Goal: Find specific page/section: Find specific page/section

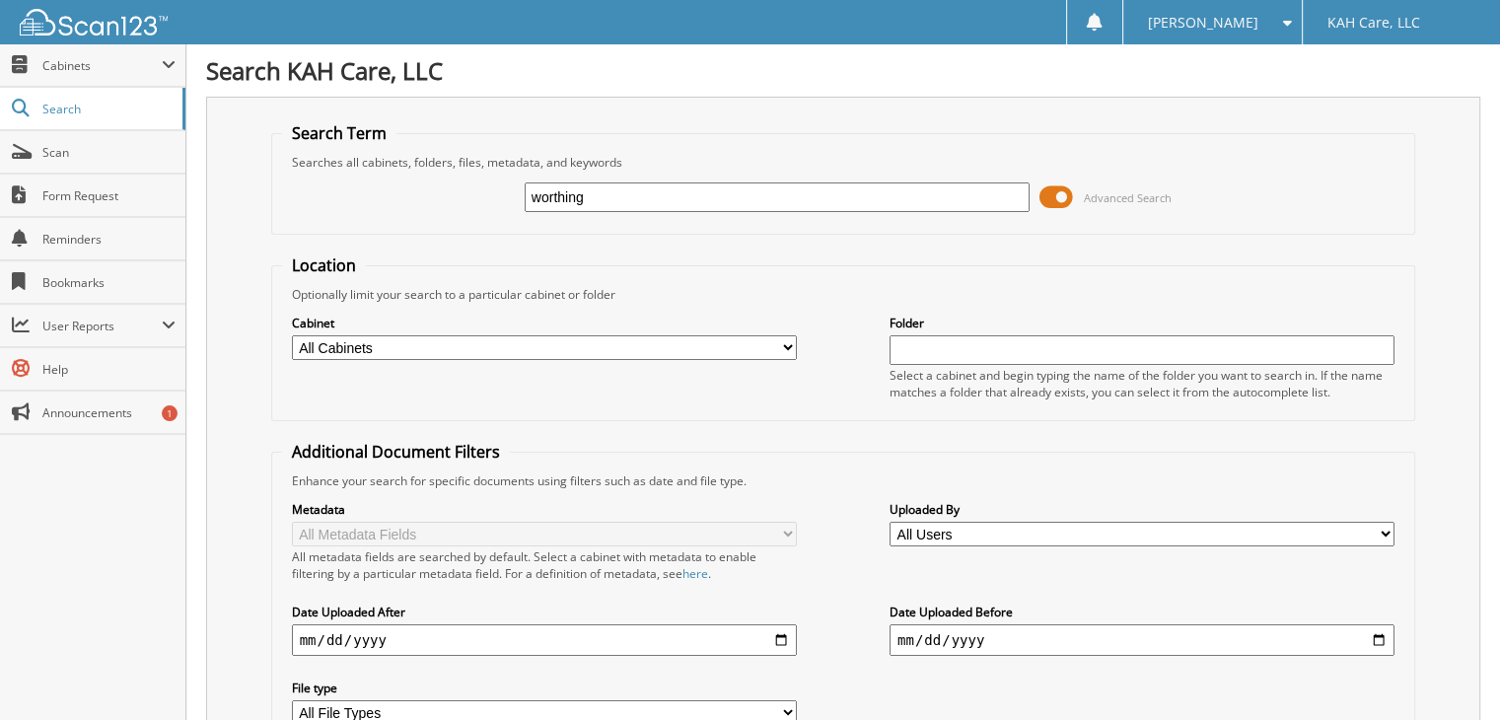
type input "worthington"
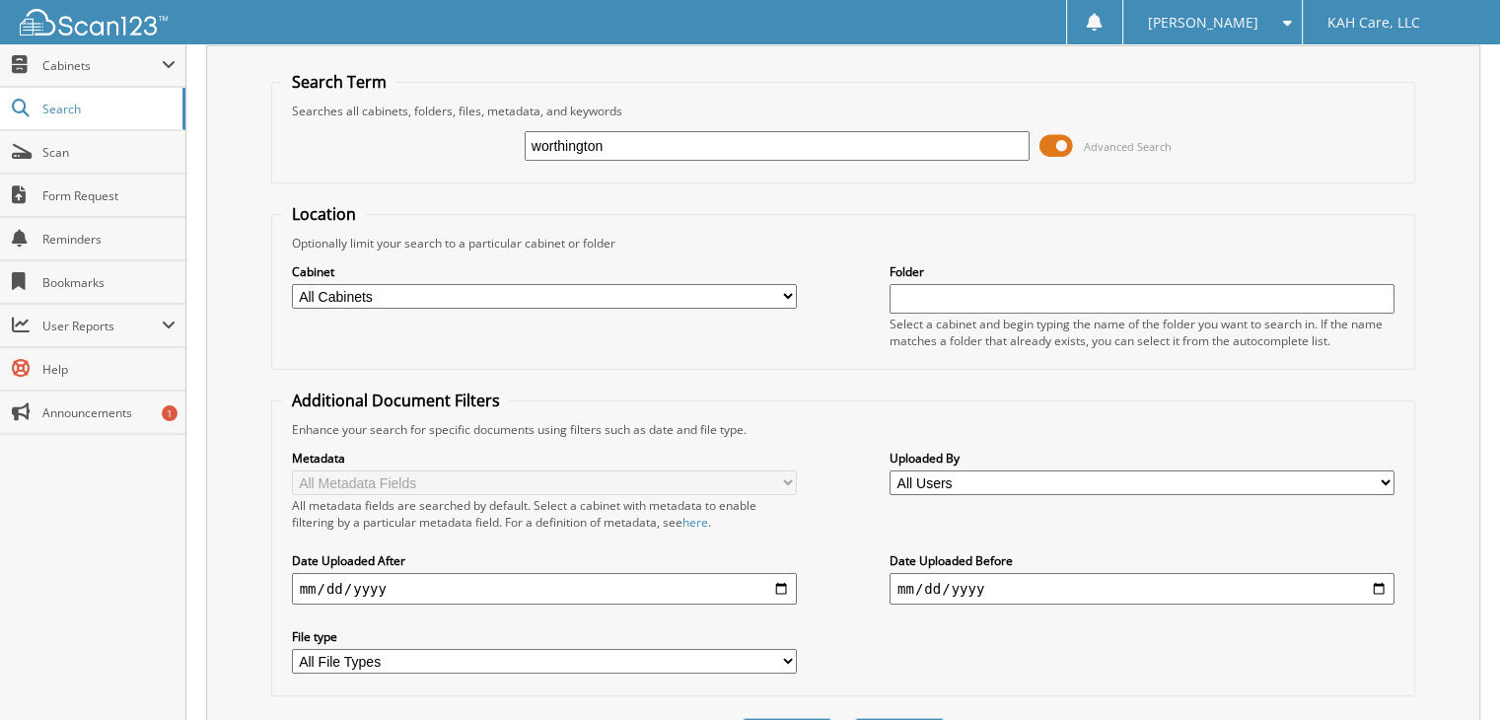
scroll to position [158, 0]
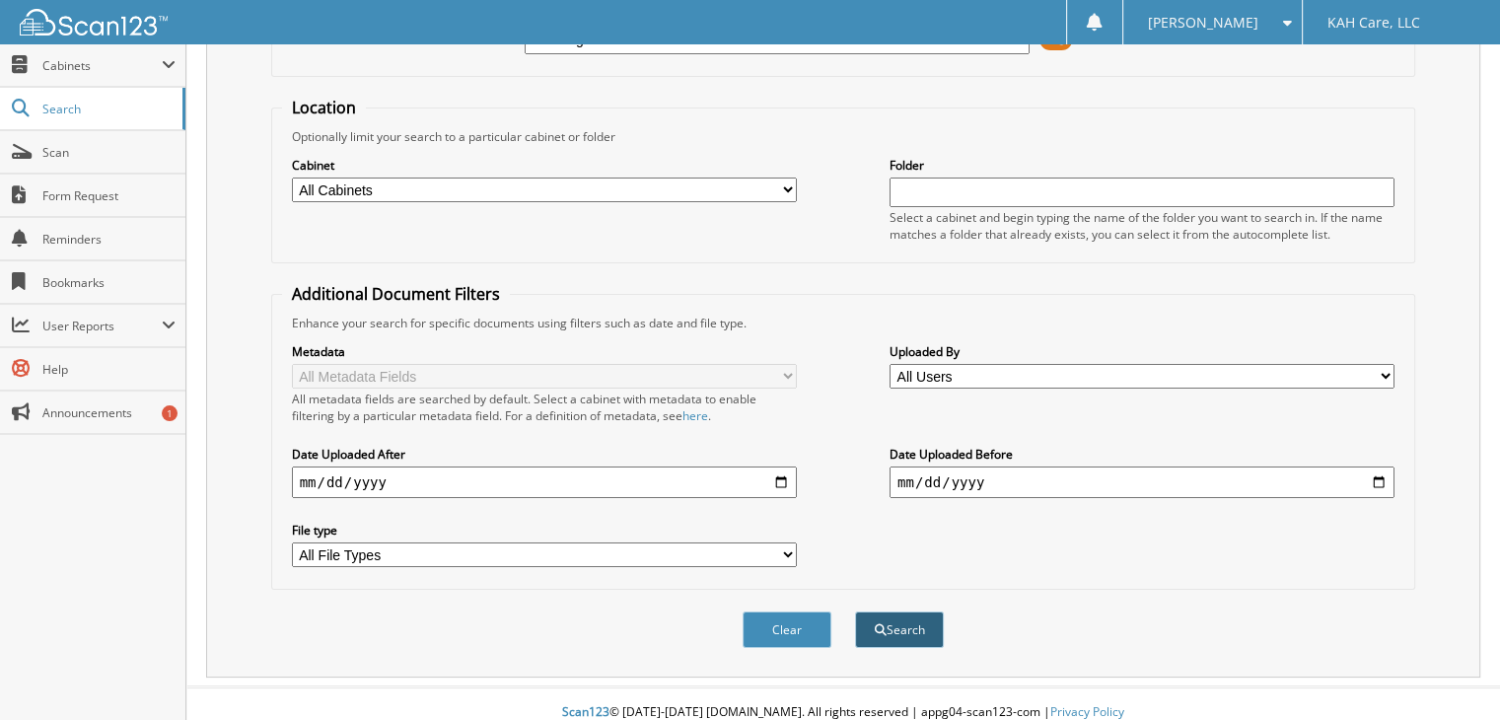
click at [911, 611] on button "Search" at bounding box center [899, 629] width 89 height 36
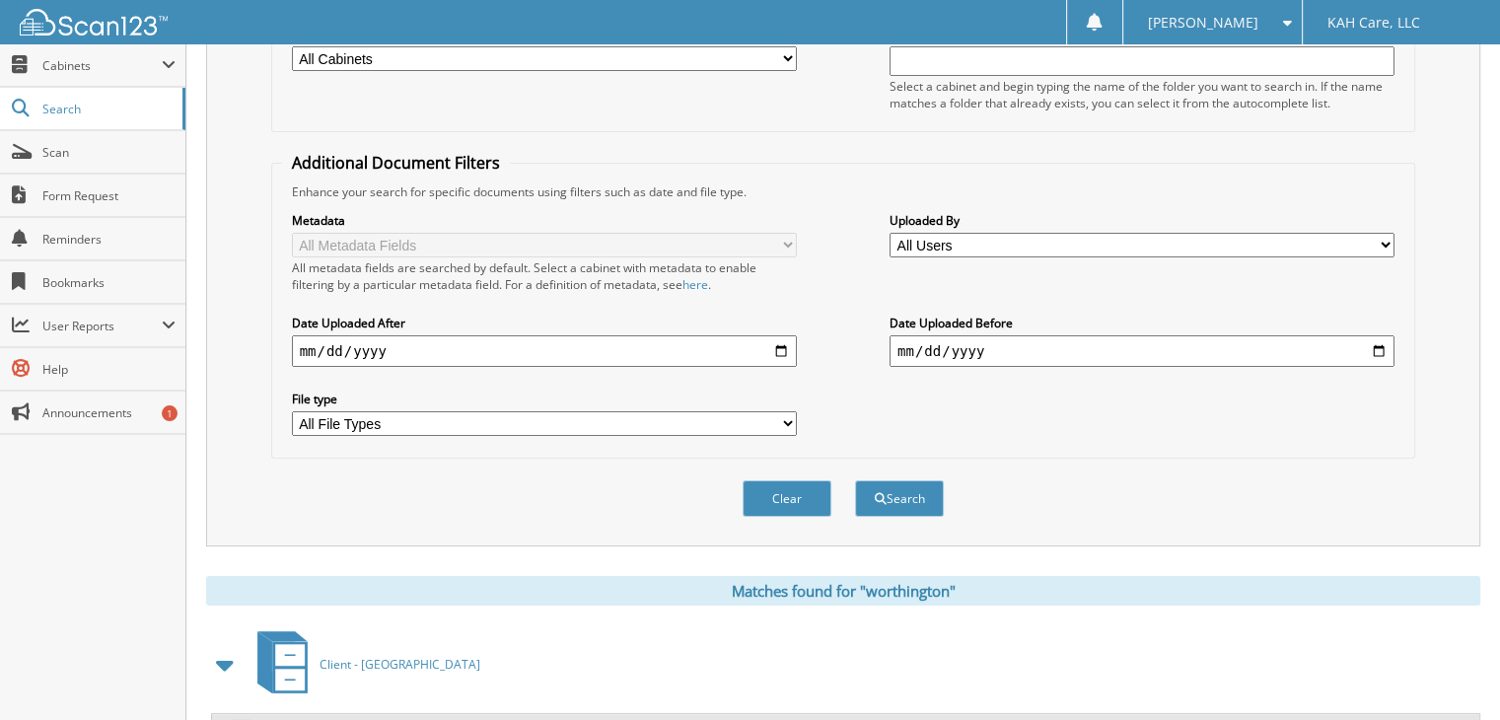
scroll to position [363, 0]
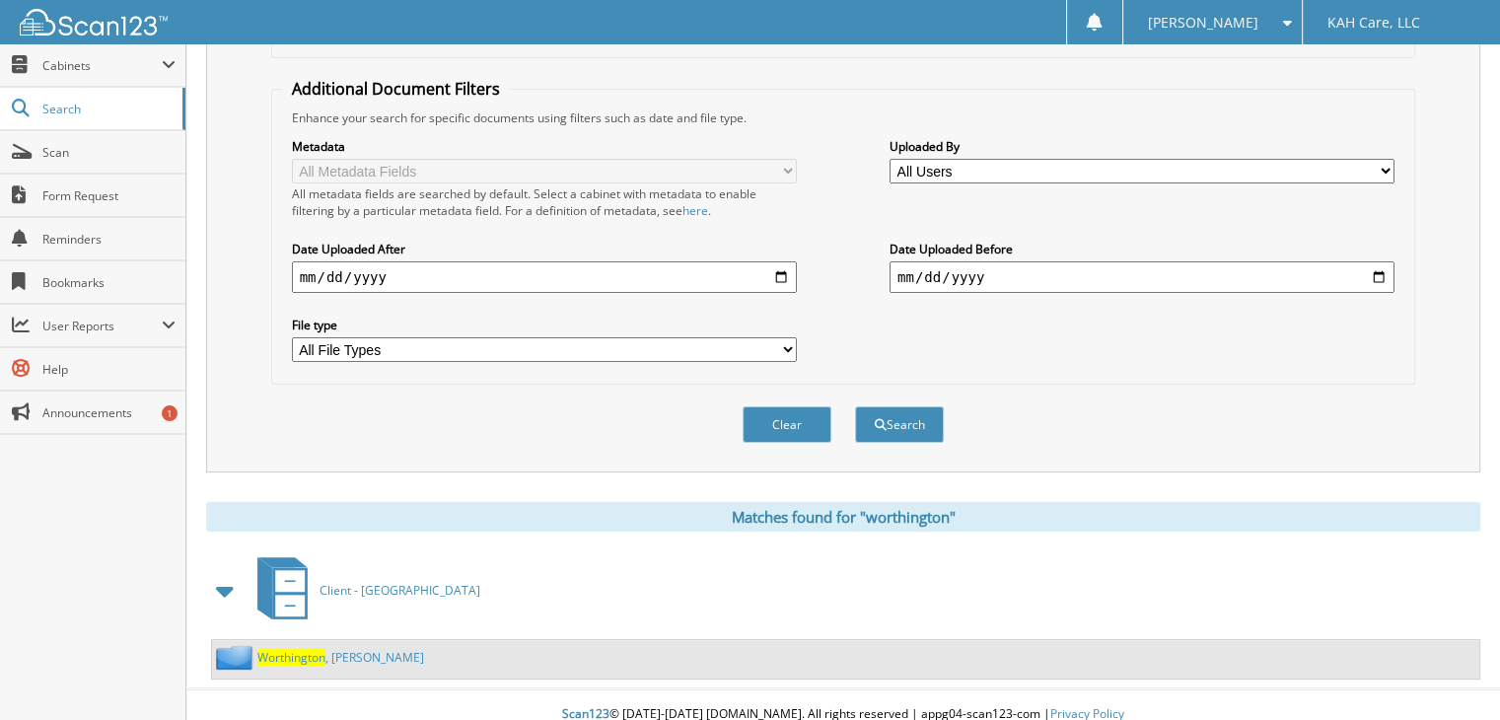
click at [359, 649] on link "[PERSON_NAME]" at bounding box center [340, 657] width 167 height 17
